Goal: Task Accomplishment & Management: Manage account settings

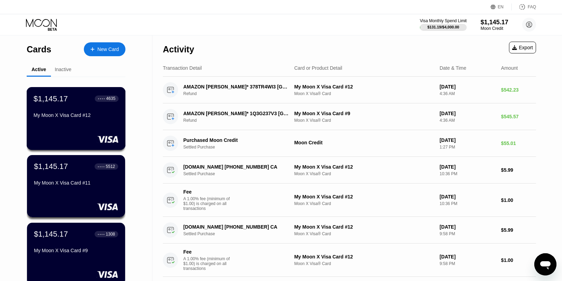
click at [97, 132] on div "$1,145.17 ● ● ● ● 4635 My Moon X Visa Card #12" at bounding box center [76, 118] width 99 height 63
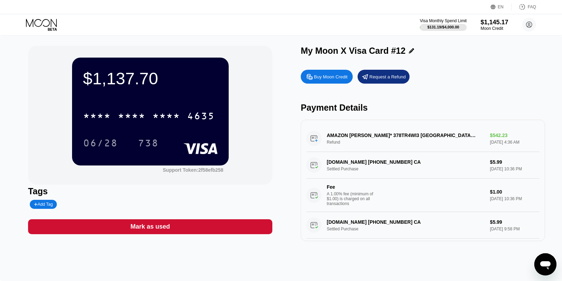
click at [529, 26] on circle at bounding box center [530, 25] width 14 height 14
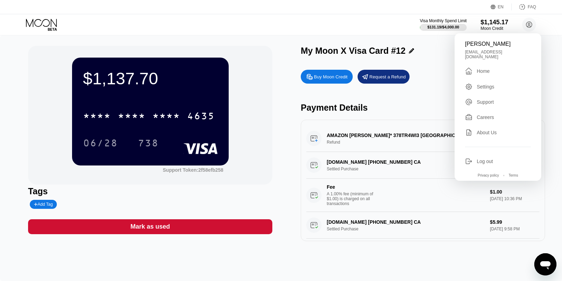
click at [485, 70] on div "[PERSON_NAME] [PERSON_NAME][EMAIL_ADDRESS][DOMAIN_NAME]  Home Settings Support…" at bounding box center [498, 106] width 87 height 147
click at [488, 74] on div "[PERSON_NAME] [PERSON_NAME][EMAIL_ADDRESS][DOMAIN_NAME]  Home Settings Support…" at bounding box center [498, 106] width 87 height 147
click at [487, 68] on div "Home" at bounding box center [483, 71] width 13 height 6
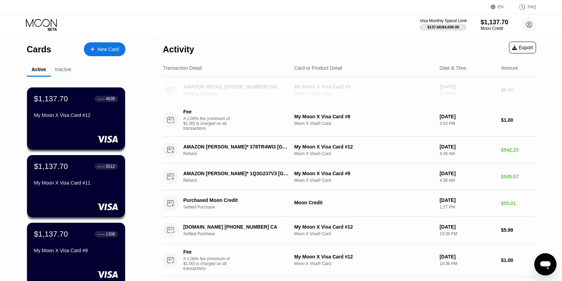
click at [332, 89] on div "My Moon X Visa Card #9" at bounding box center [364, 87] width 140 height 6
